Goal: Connect with others: Connect with other users

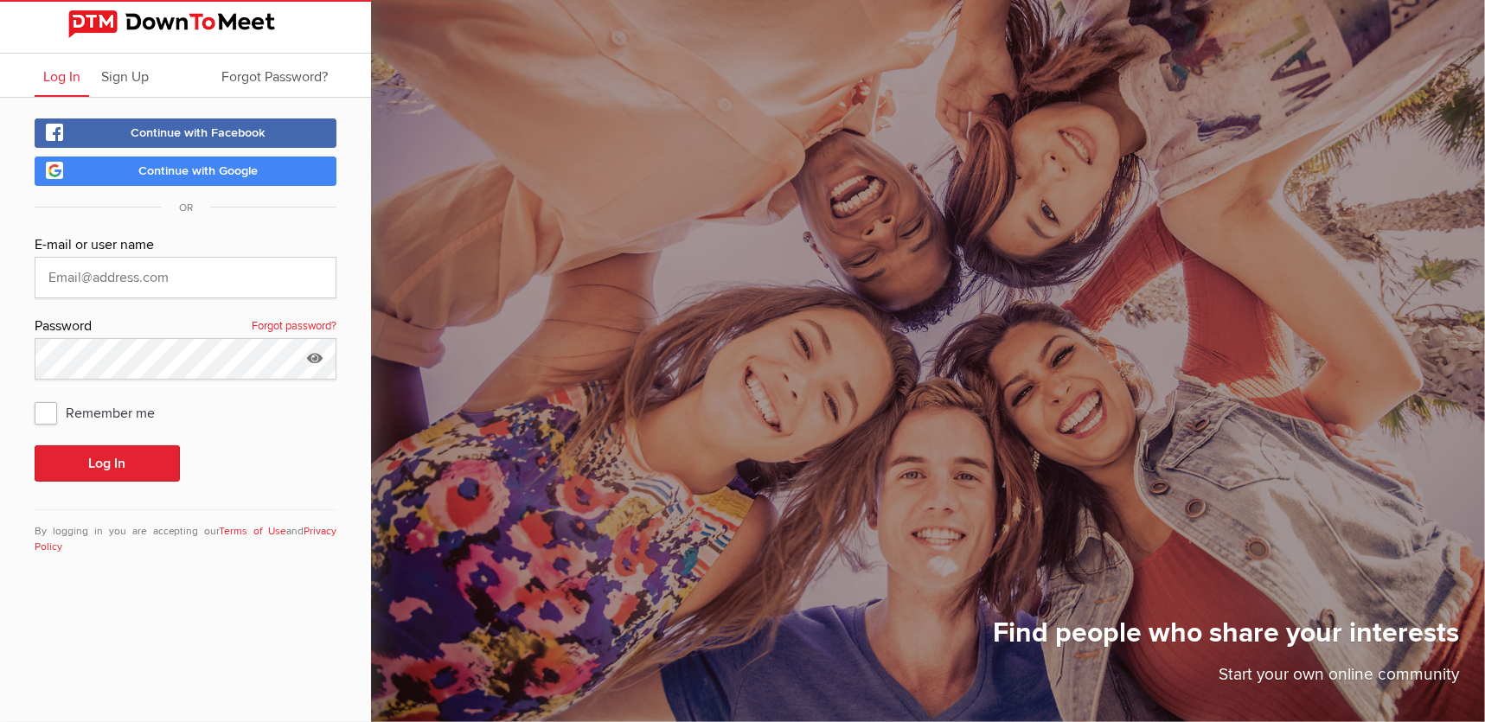
click at [211, 171] on span "Continue with Google" at bounding box center [197, 171] width 119 height 15
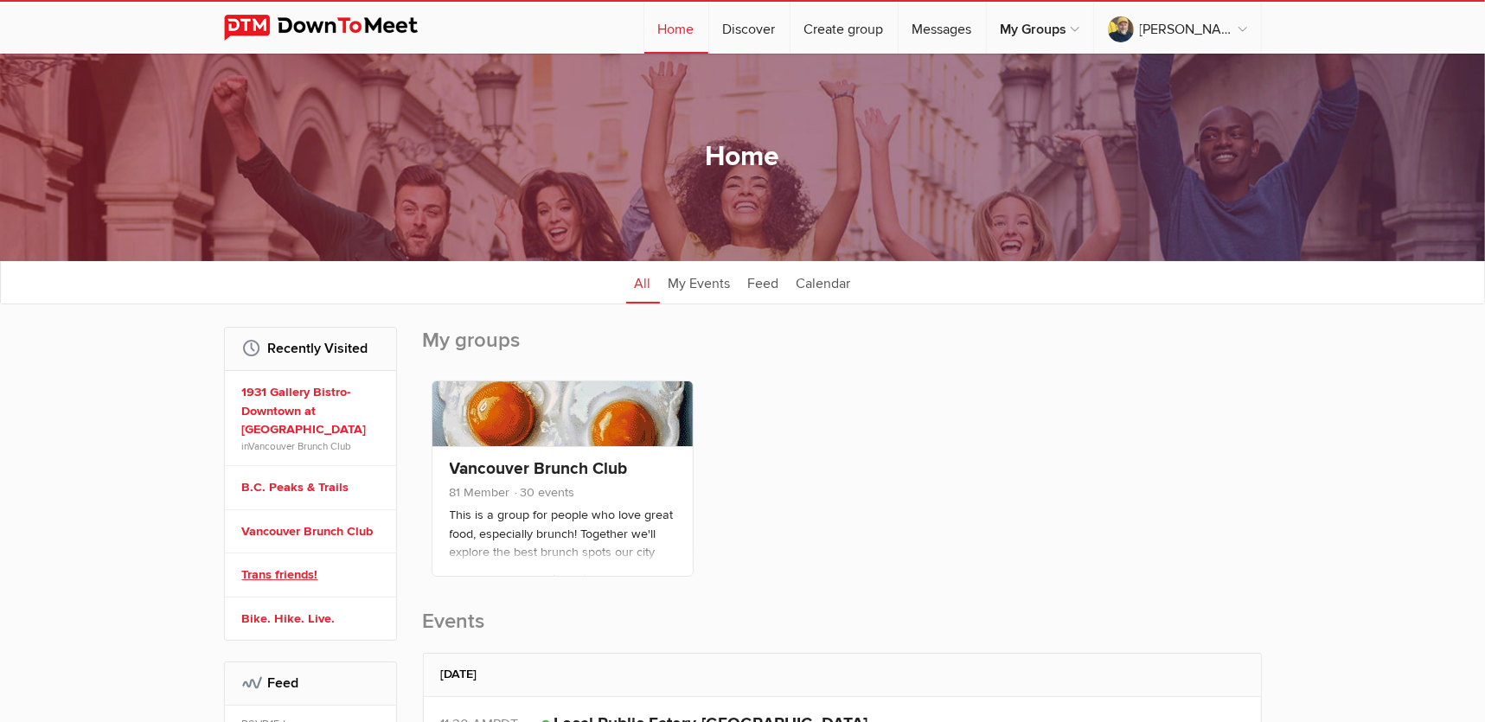
click at [307, 566] on link "Trans friends!" at bounding box center [313, 575] width 142 height 19
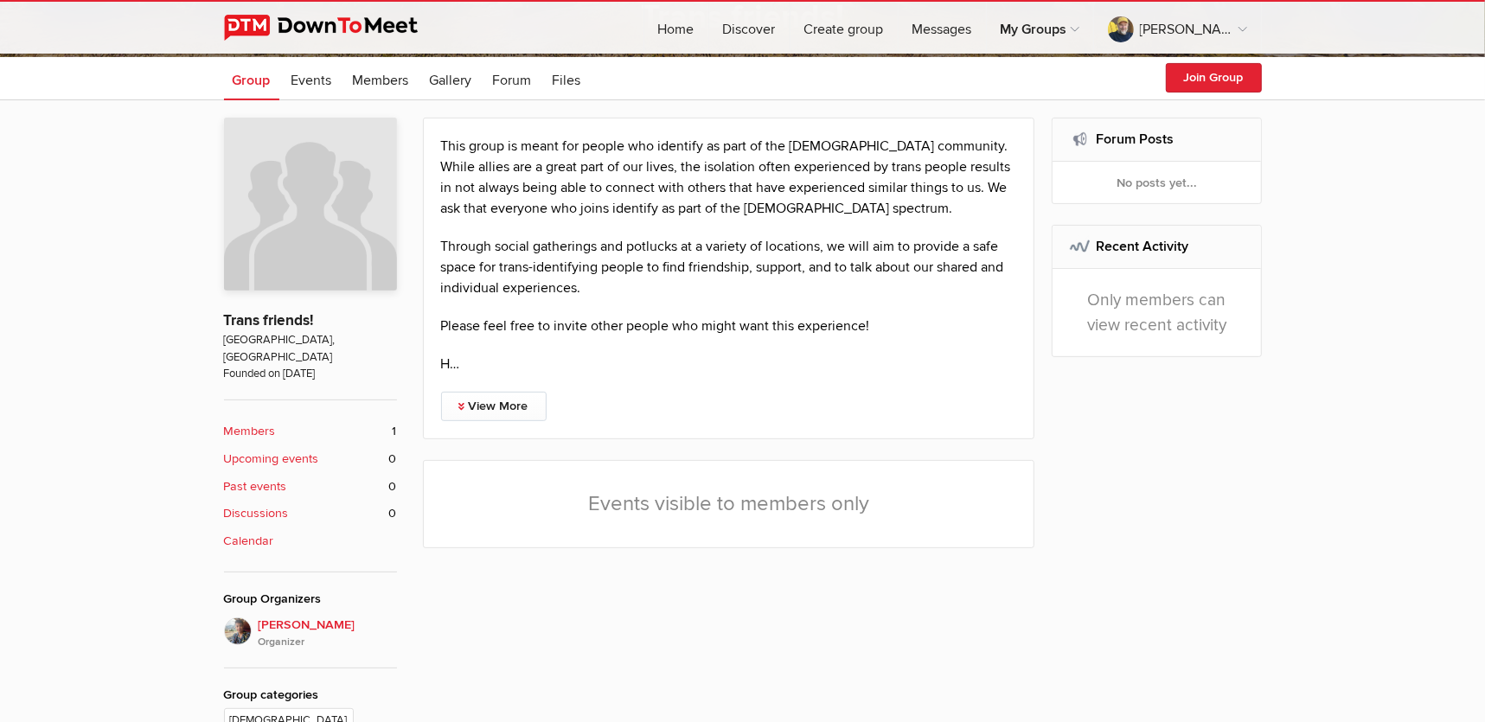
scroll to position [374, 0]
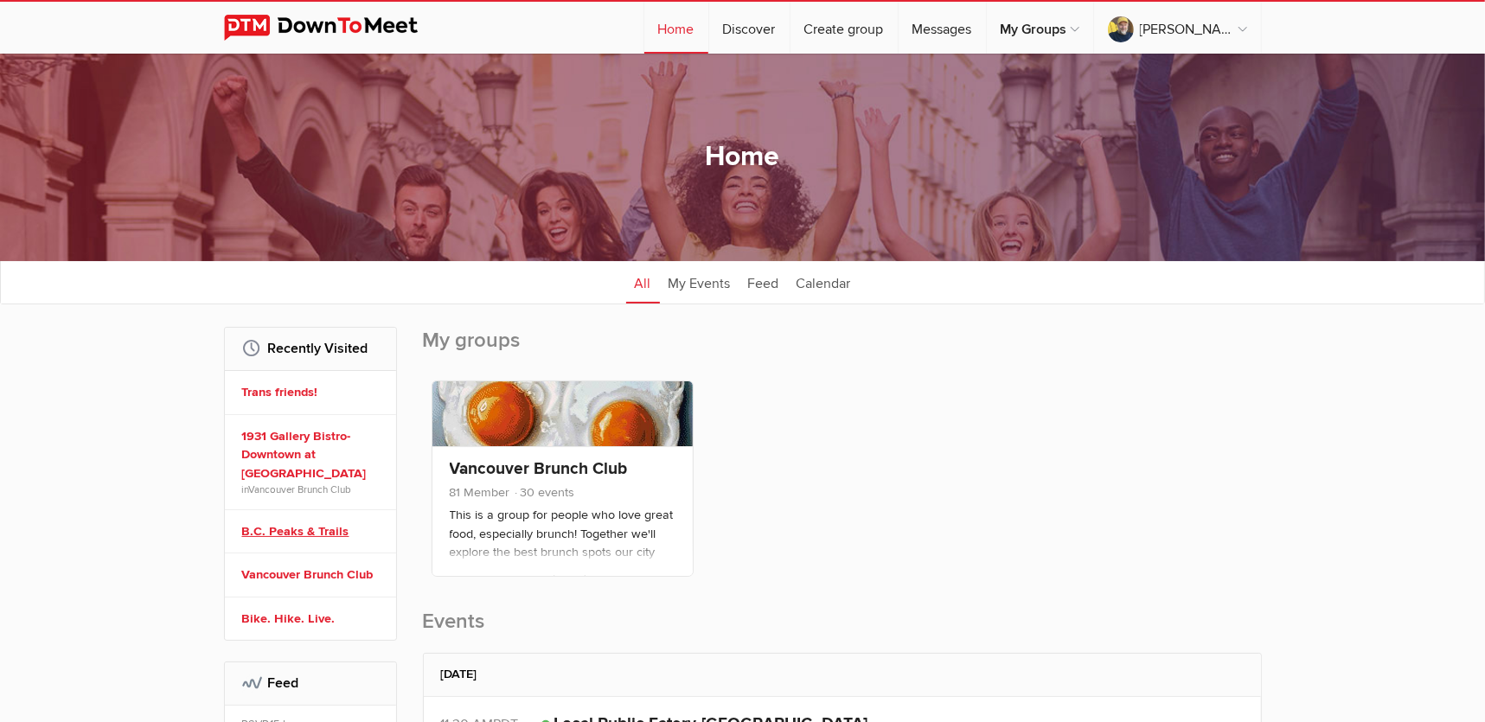
click at [327, 523] on link "B.C. Peaks & Trails" at bounding box center [313, 532] width 142 height 19
click at [665, 416] on link at bounding box center [563, 414] width 260 height 65
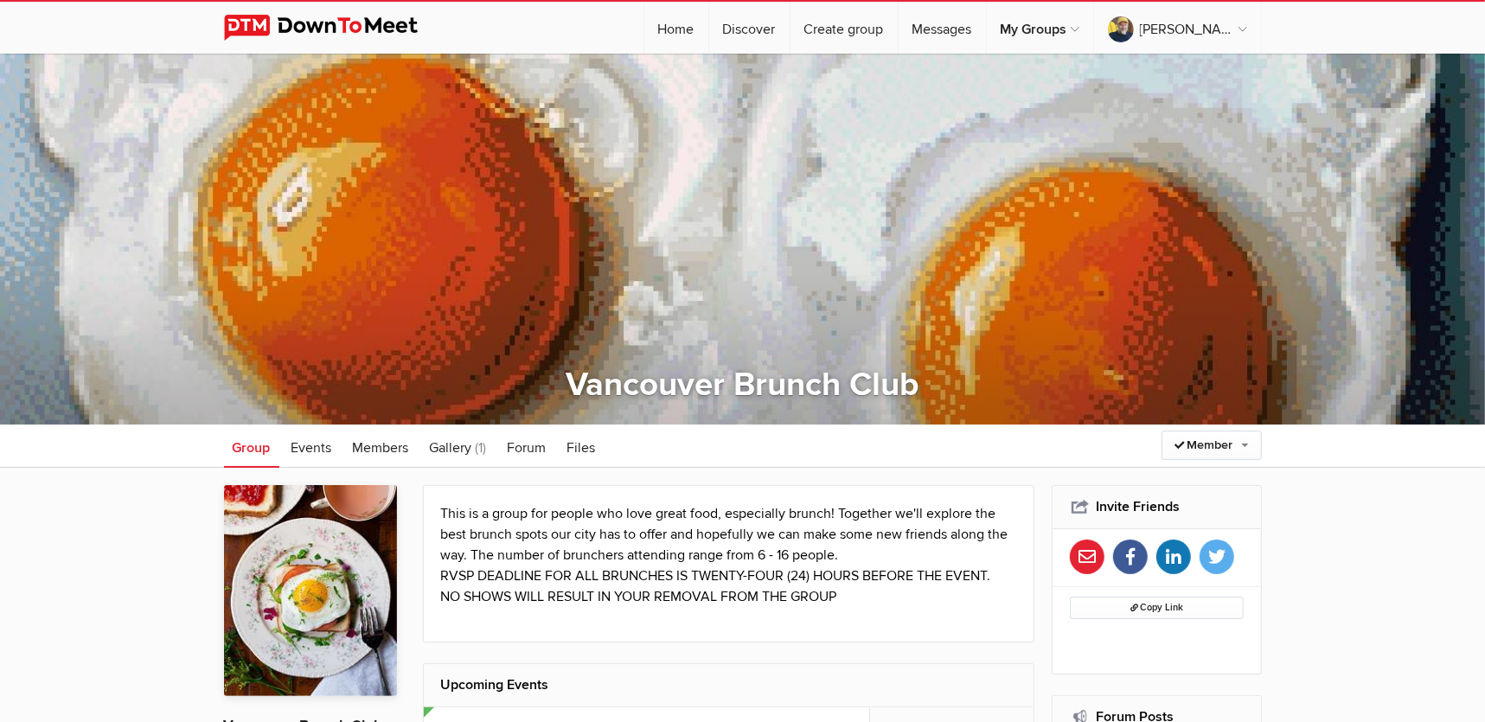
click at [375, 169] on div at bounding box center [742, 239] width 1485 height 371
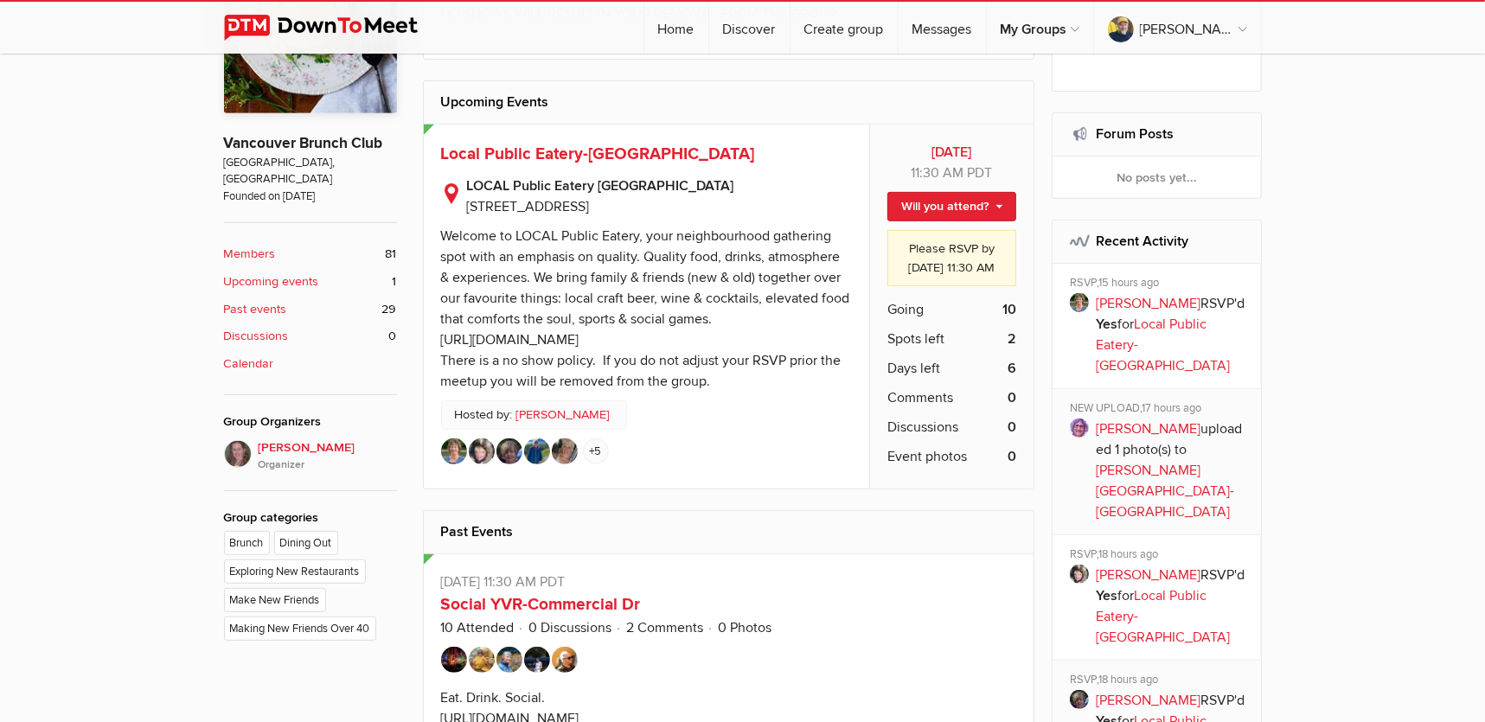
scroll to position [199, 0]
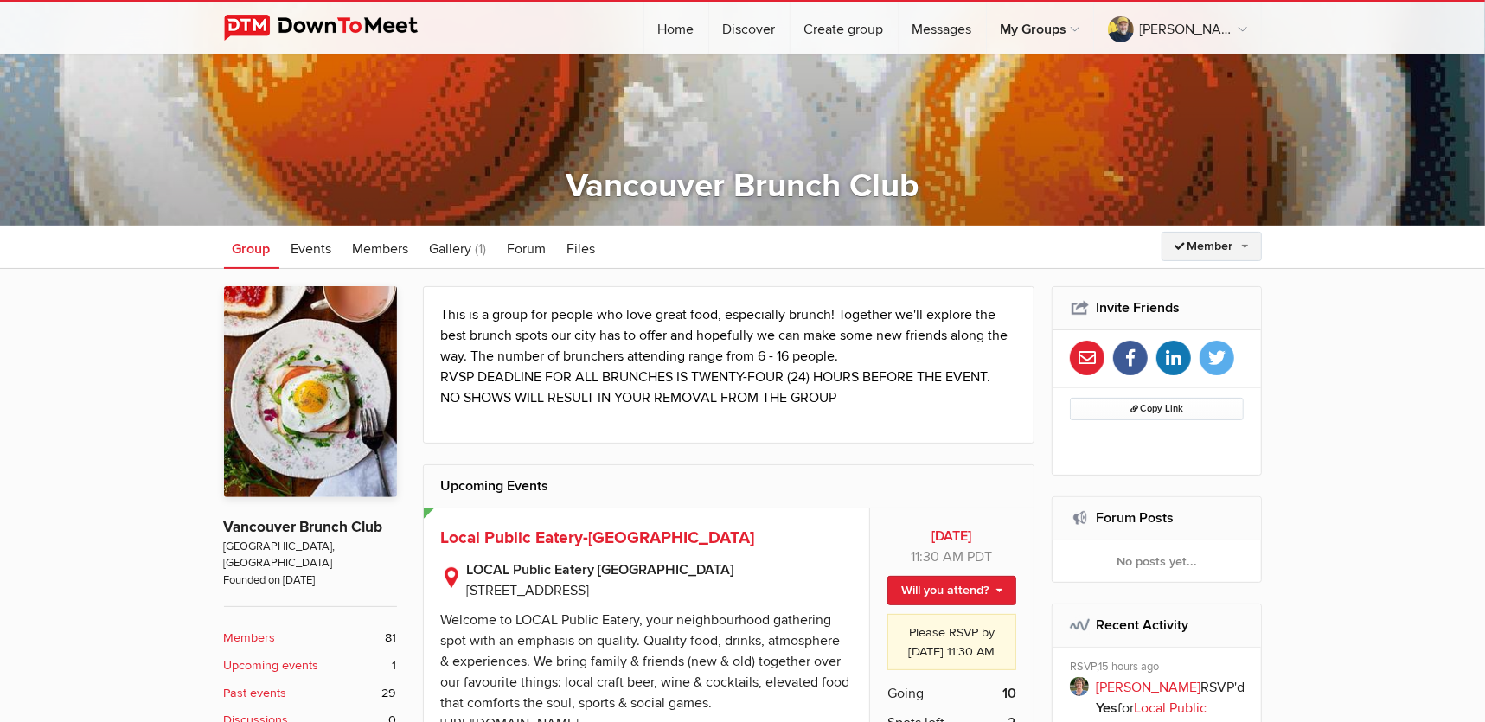
click at [1226, 247] on link "Member" at bounding box center [1212, 246] width 100 height 29
click at [1182, 348] on link "Leave Group" at bounding box center [1184, 354] width 156 height 26
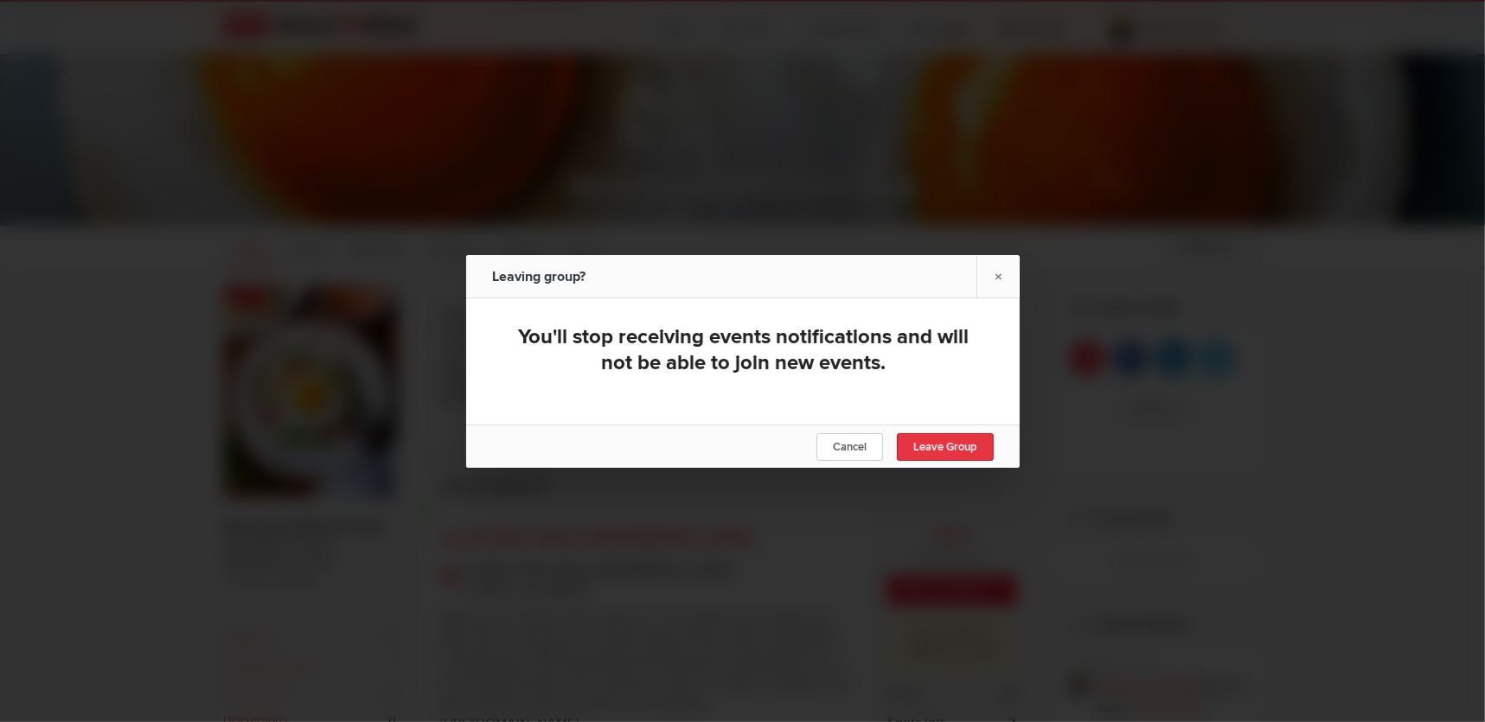
click at [966, 448] on span "Leave Group" at bounding box center [946, 447] width 64 height 14
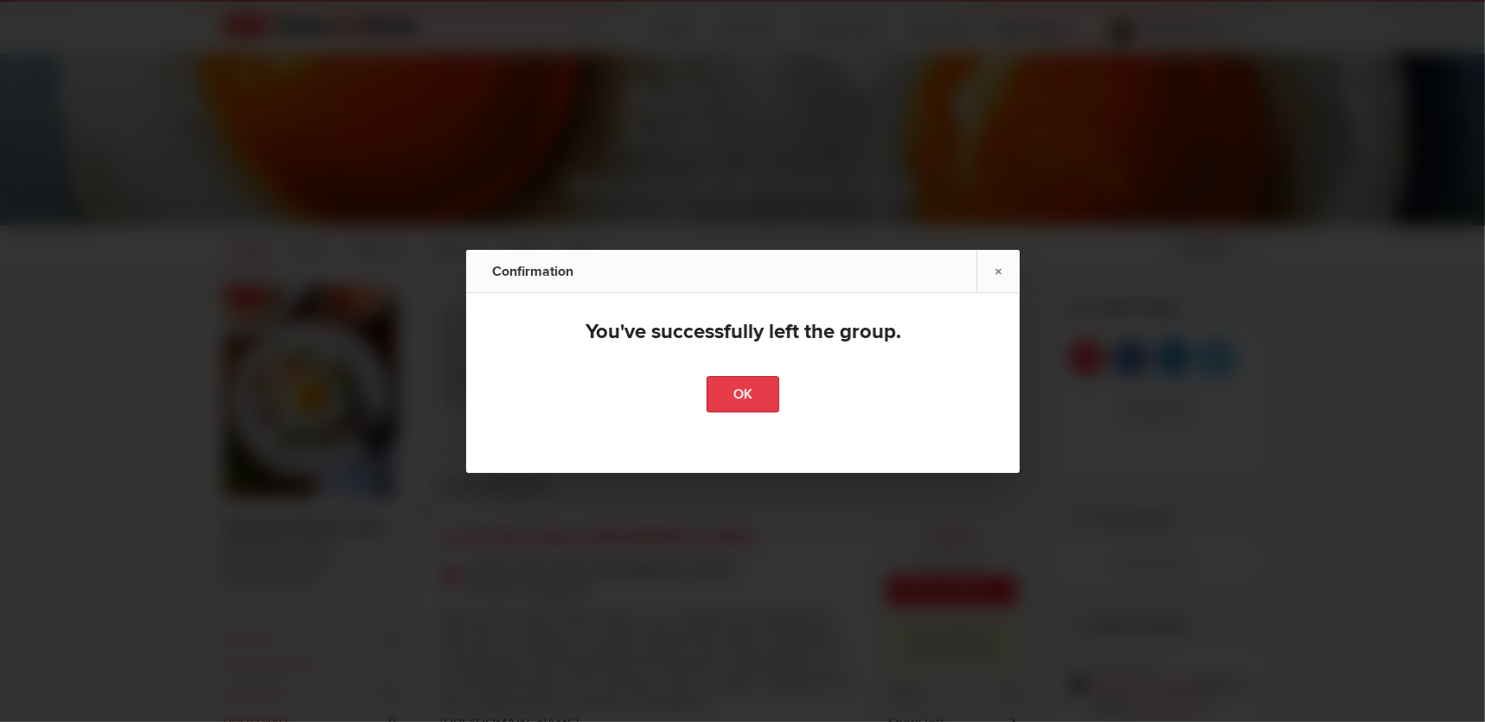
click at [758, 389] on link "OK" at bounding box center [743, 394] width 73 height 36
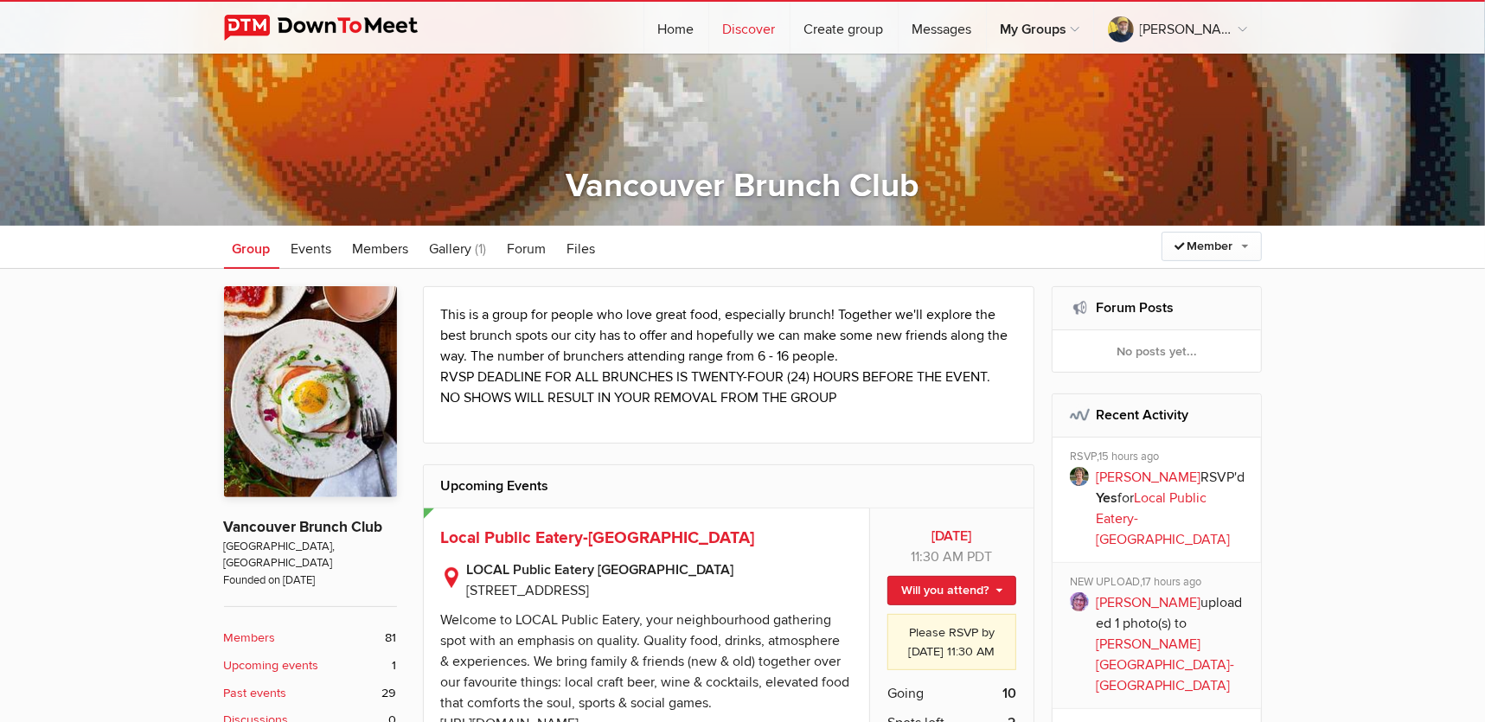
click at [790, 22] on link "Discover" at bounding box center [749, 28] width 80 height 52
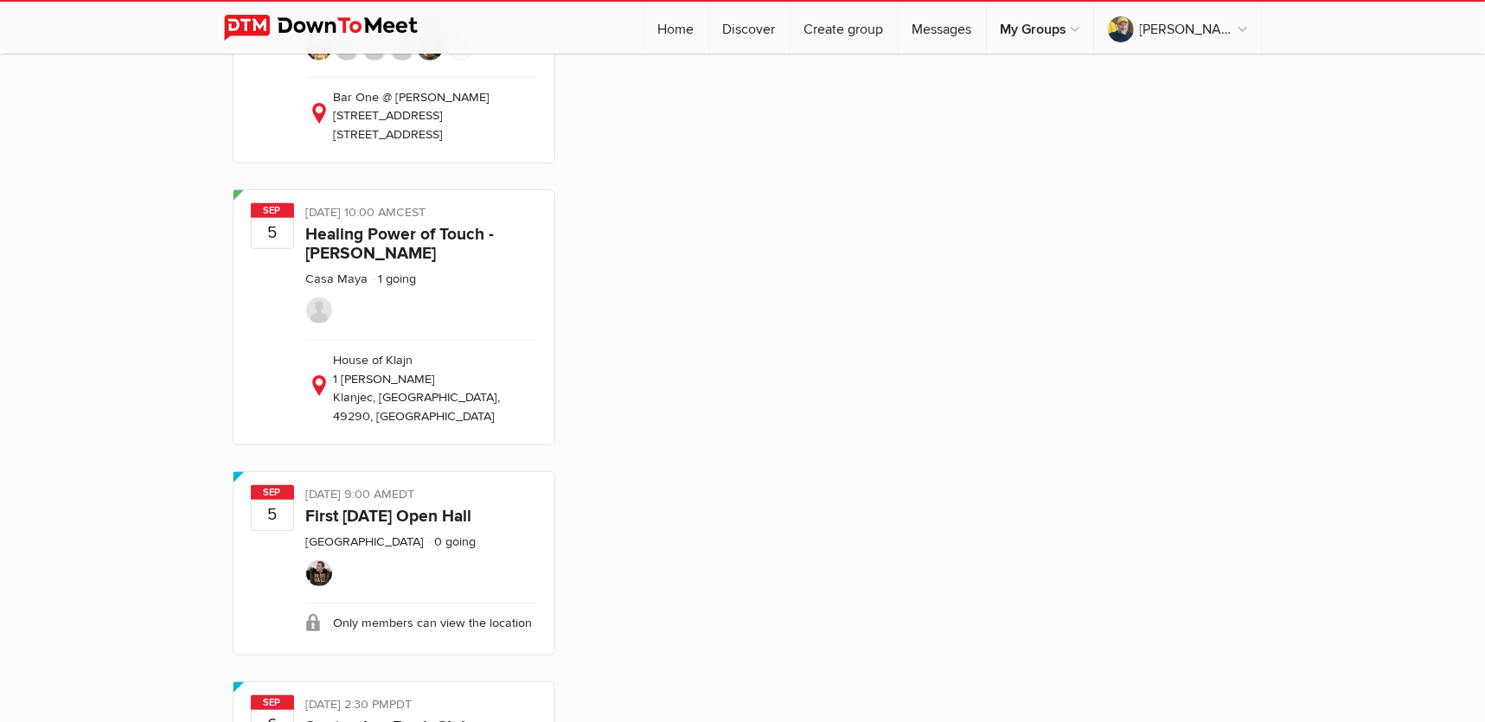
scroll to position [668, 0]
